Goal: Task Accomplishment & Management: Use online tool/utility

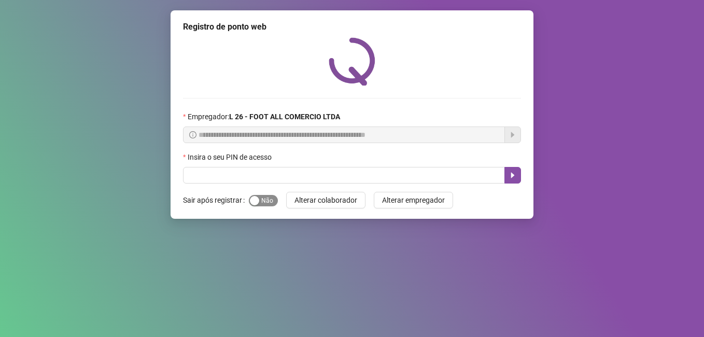
click at [265, 203] on span "Sim Não" at bounding box center [263, 200] width 29 height 11
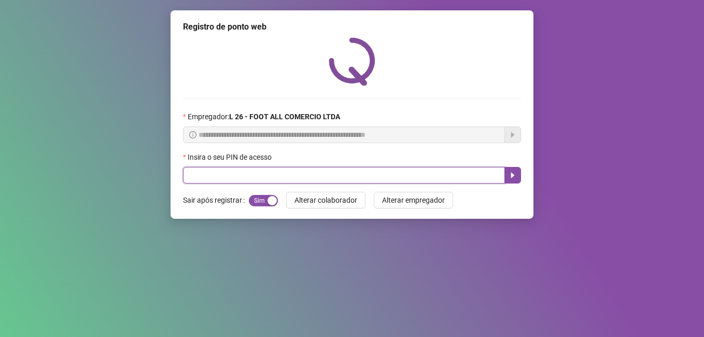
click at [260, 177] on input "text" at bounding box center [344, 175] width 322 height 17
type input "*****"
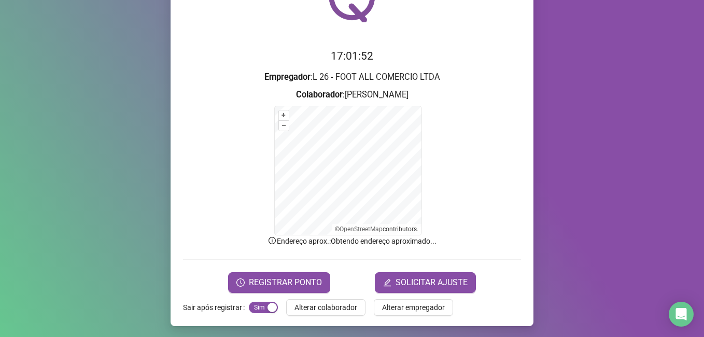
scroll to position [65, 0]
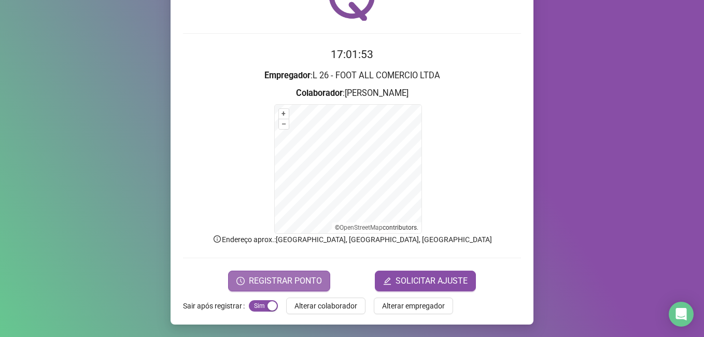
click at [305, 273] on button "REGISTRAR PONTO" at bounding box center [279, 280] width 102 height 21
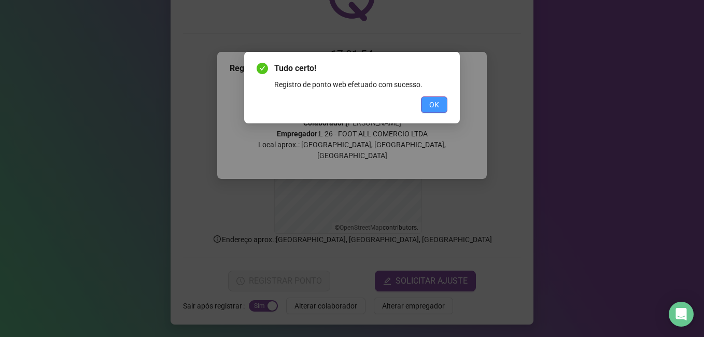
click at [440, 103] on button "OK" at bounding box center [434, 104] width 26 height 17
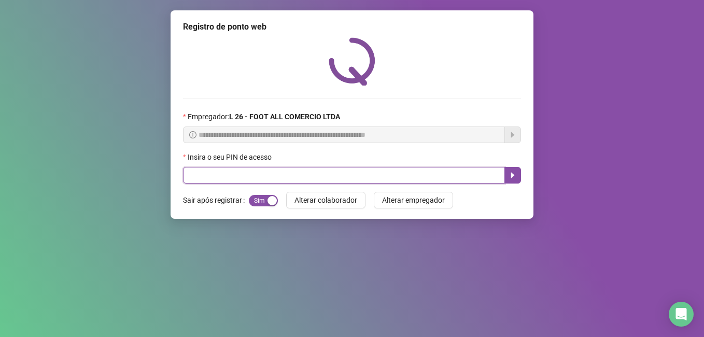
click at [302, 174] on input "text" at bounding box center [344, 175] width 322 height 17
type input "*****"
click at [510, 170] on button "button" at bounding box center [512, 175] width 17 height 17
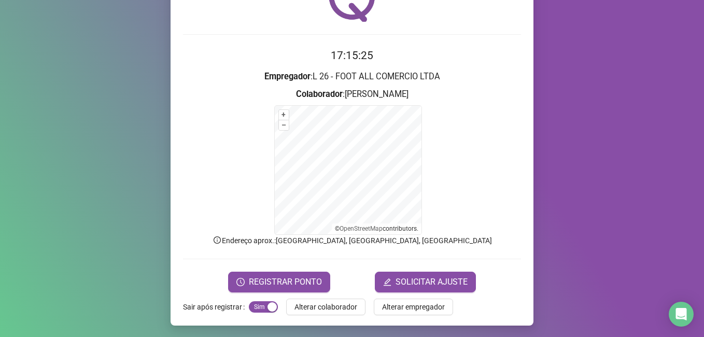
scroll to position [65, 0]
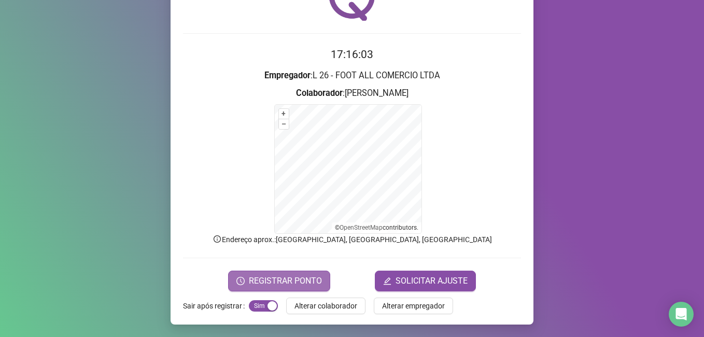
click at [281, 280] on span "REGISTRAR PONTO" at bounding box center [285, 281] width 73 height 12
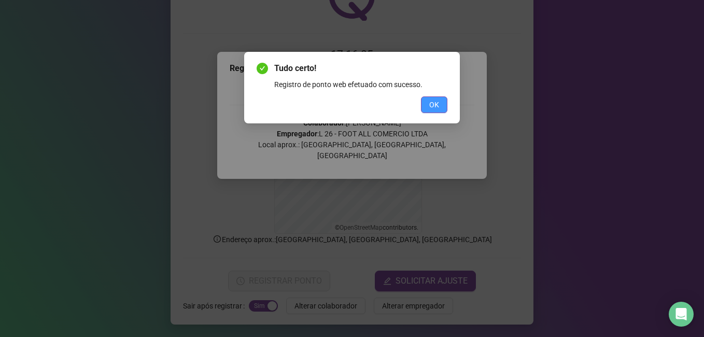
click at [430, 109] on span "OK" at bounding box center [434, 104] width 10 height 11
